Goal: Information Seeking & Learning: Learn about a topic

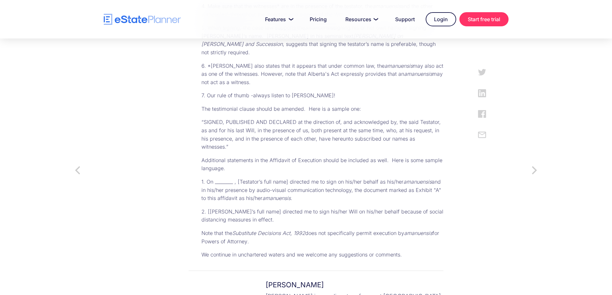
scroll to position [514, 0]
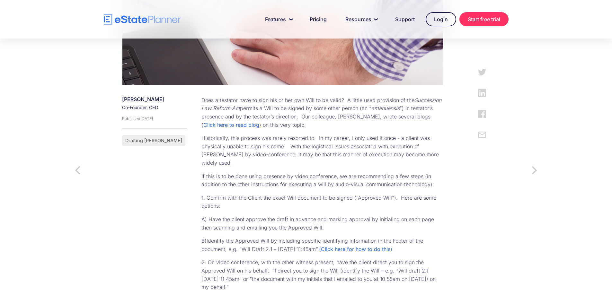
scroll to position [321, 0]
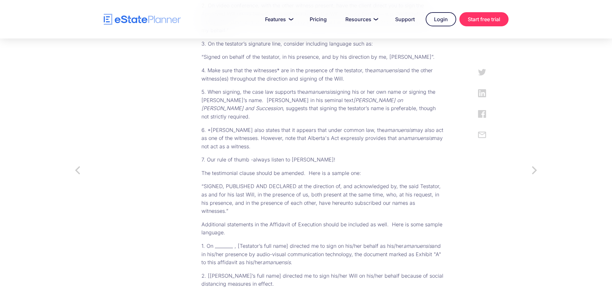
scroll to position [611, 0]
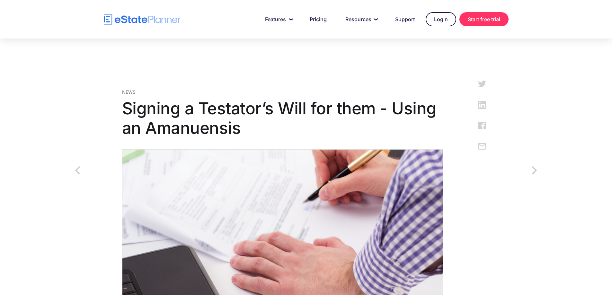
click at [232, 13] on nav "Features Capture Client Data Create Estate Plans Generate Legal Documents Prici…" at bounding box center [345, 19] width 328 height 14
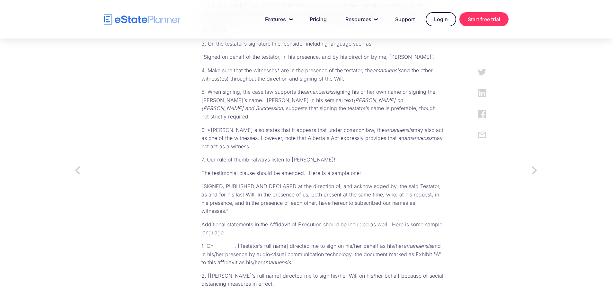
scroll to position [289, 0]
